Goal: Task Accomplishment & Management: Manage account settings

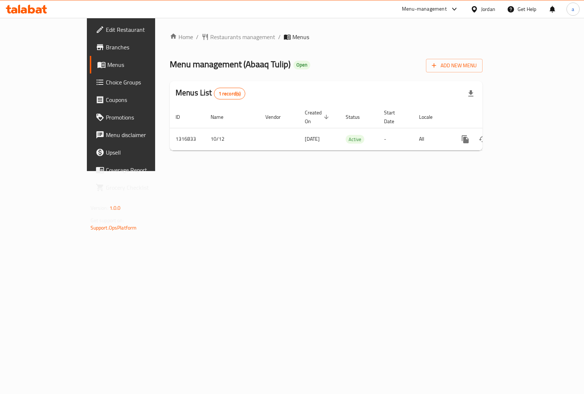
click at [106, 83] on span "Choice Groups" at bounding box center [142, 82] width 73 height 9
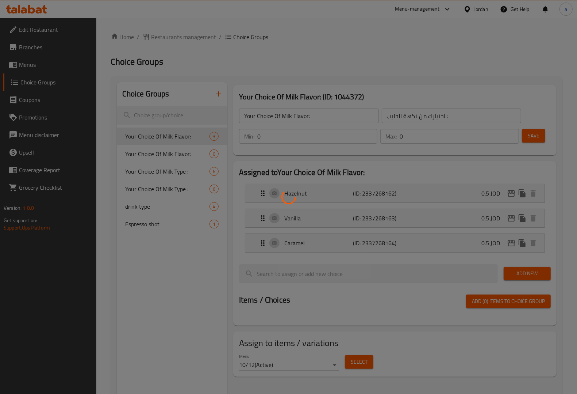
click at [52, 62] on div at bounding box center [288, 197] width 577 height 394
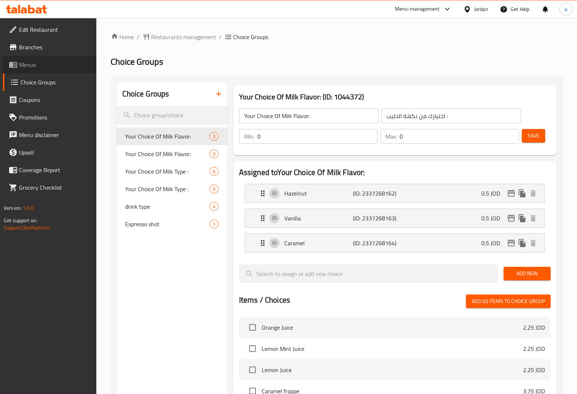
click at [52, 62] on span "Menus" at bounding box center [55, 64] width 72 height 9
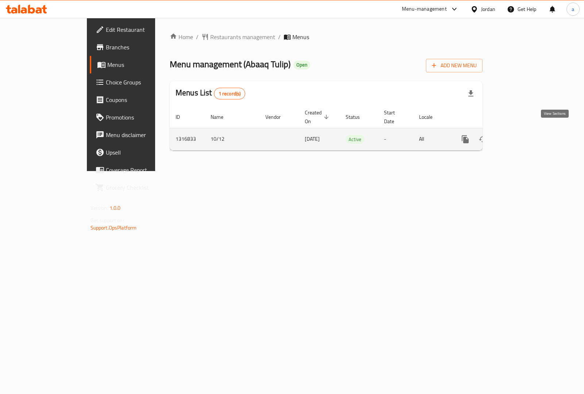
click at [522, 135] on icon "enhanced table" at bounding box center [518, 139] width 9 height 9
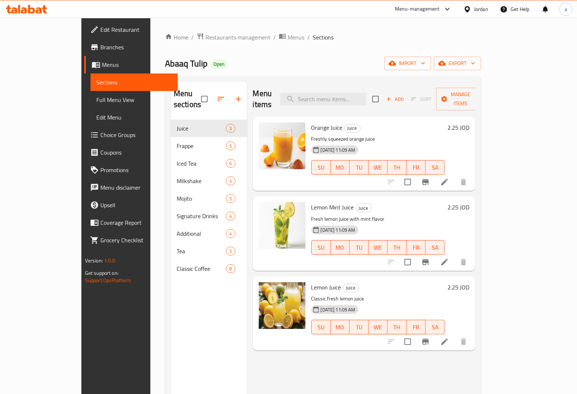
click at [100, 134] on span "Choice Groups" at bounding box center [136, 134] width 72 height 9
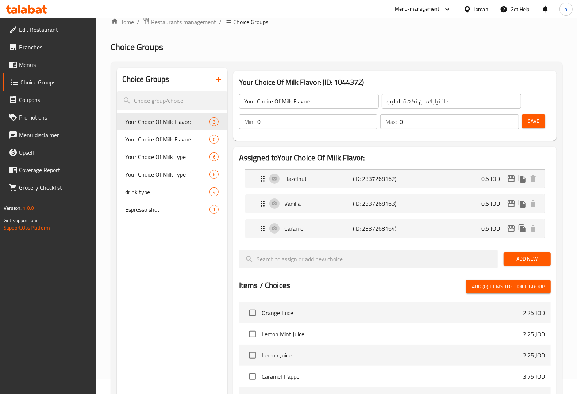
scroll to position [9, 0]
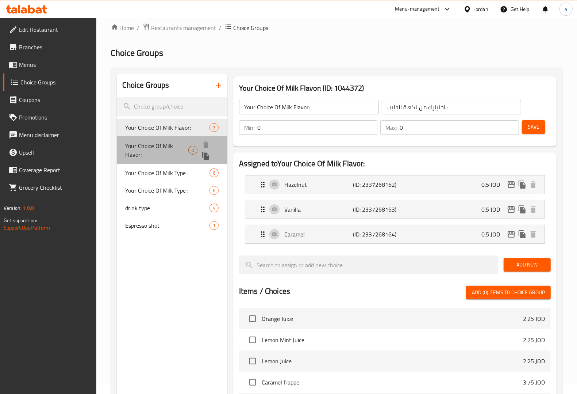
click at [164, 145] on span "Your Choice Of Milk Flavor:" at bounding box center [157, 150] width 63 height 18
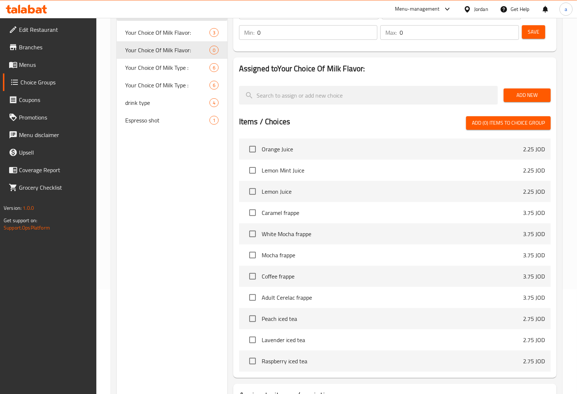
scroll to position [0, 0]
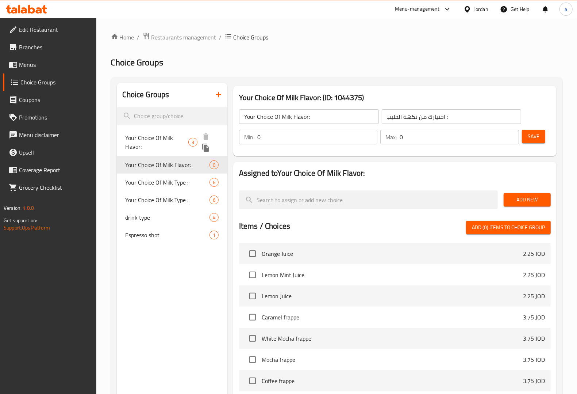
click at [166, 138] on span "Your Choice Of Milk Flavor:" at bounding box center [157, 142] width 63 height 18
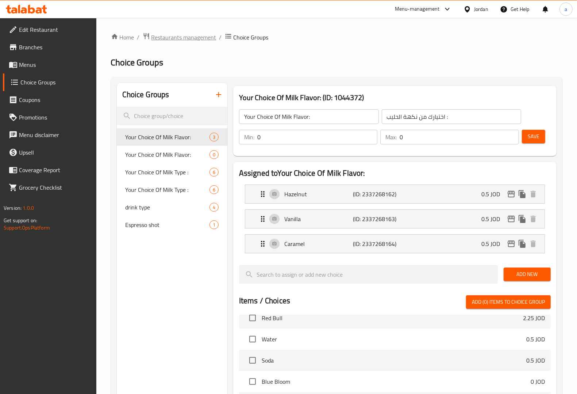
click at [158, 34] on span "Restaurants management" at bounding box center [184, 37] width 65 height 9
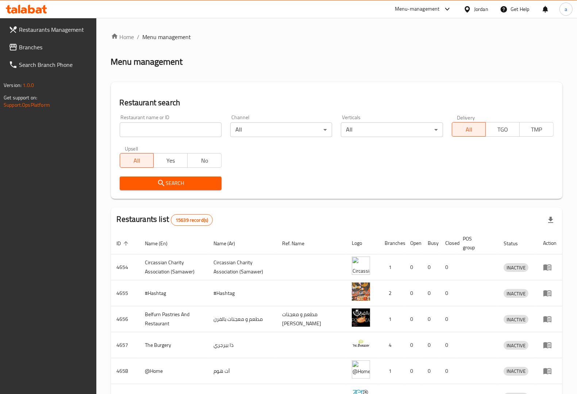
click at [52, 47] on span "Branches" at bounding box center [55, 47] width 72 height 9
